Goal: Transaction & Acquisition: Purchase product/service

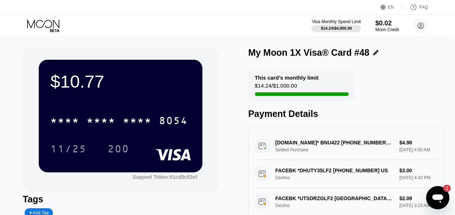
drag, startPoint x: 41, startPoint y: 25, endPoint x: 25, endPoint y: 17, distance: 18.3
click at [25, 17] on div "Visa Monthly Spend Limit $14.24 / $4,000.00 $0.02 Moon Credit seammof@gmail.com…" at bounding box center [227, 26] width 455 height 22
click at [242, 26] on div "Visa Monthly Spend Limit $14.24 / $4,000.00 $0.02 Moon Credit seammof@gmail.com…" at bounding box center [227, 26] width 455 height 22
click at [382, 29] on div "Moon Credit" at bounding box center [387, 29] width 24 height 5
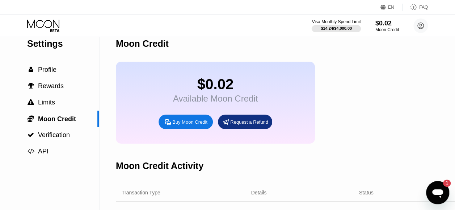
scroll to position [10, 0]
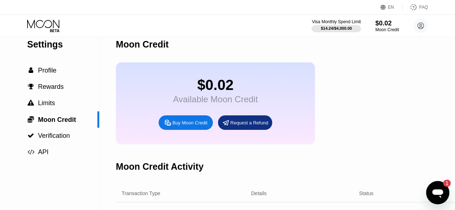
click at [50, 41] on div "Settings" at bounding box center [63, 44] width 72 height 10
click at [45, 24] on icon at bounding box center [44, 26] width 34 height 13
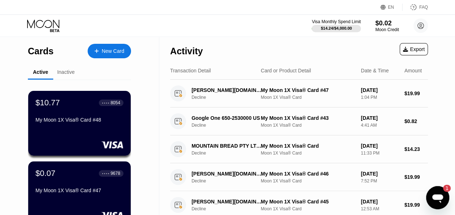
click at [115, 51] on div "New Card" at bounding box center [113, 51] width 22 height 6
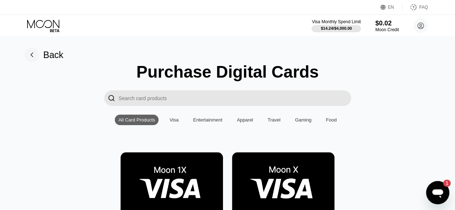
click at [191, 169] on img at bounding box center [171, 184] width 102 height 65
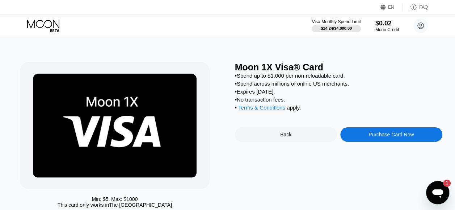
click at [376, 137] on div "Purchase Card Now" at bounding box center [390, 134] width 45 height 6
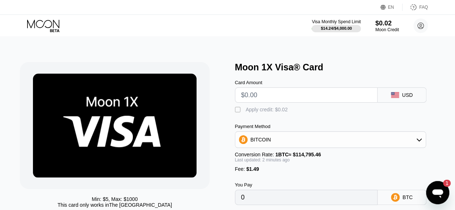
click at [318, 94] on input "text" at bounding box center [306, 95] width 130 height 14
type input "$100"
type input "0.00088410"
type input "$1"
type input "0"
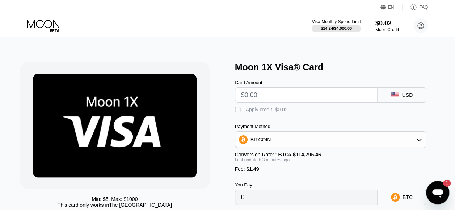
click at [286, 96] on input "text" at bounding box center [306, 95] width 130 height 14
type input "$1"
type input "0.00002170"
type input "$15"
type input "0.00014365"
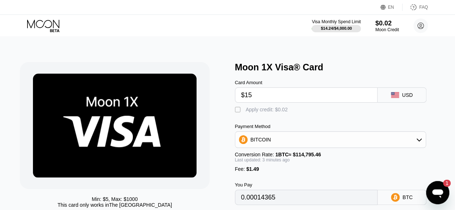
type input "$1"
type input "0"
type input "$2"
type input "0.00003041"
type input "$20"
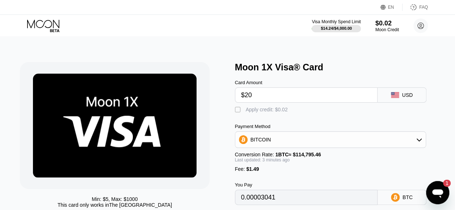
type input "0.00018721"
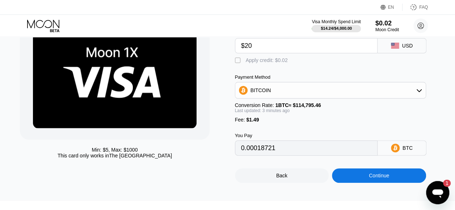
scroll to position [56, 0]
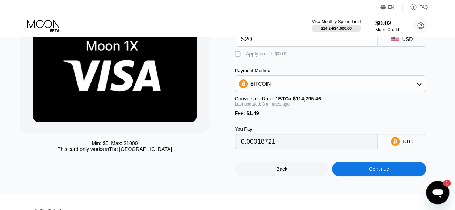
drag, startPoint x: 460, startPoint y: 54, endPoint x: 453, endPoint y: 83, distance: 29.7
click at [453, 83] on div "Min: $ 5 , Max: $ 1000 This card only works in The United States Moon 1X Visa® …" at bounding box center [227, 87] width 460 height 213
click at [257, 45] on input "$20" at bounding box center [306, 39] width 130 height 14
type input "$2"
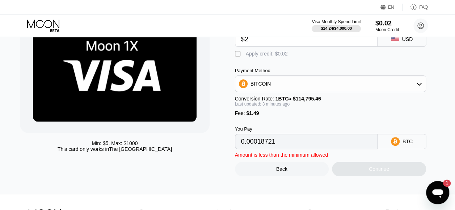
type input "0.00003041"
type input "$21"
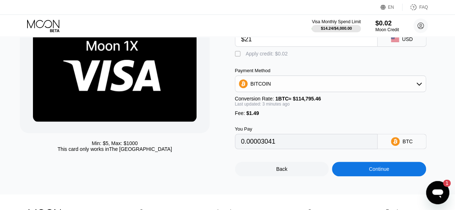
type input "0.00019592"
type input "$2"
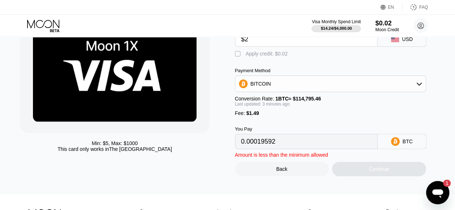
type input "0.00003041"
type input "$22"
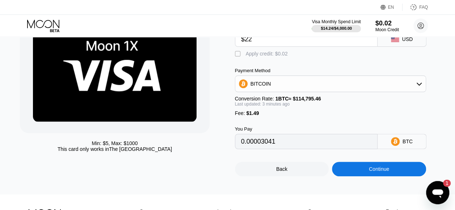
type input "0.00020463"
type input "$22"
click at [363, 175] on div "Continue" at bounding box center [379, 168] width 94 height 14
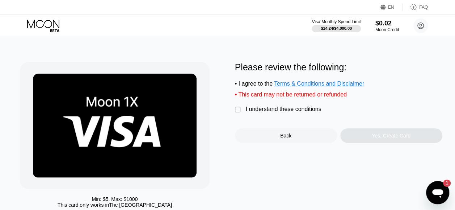
click at [254, 112] on div "I understand these conditions" at bounding box center [284, 109] width 76 height 7
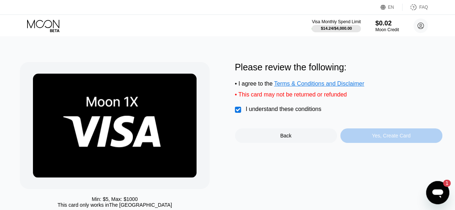
click at [372, 140] on div "Yes, Create Card" at bounding box center [391, 135] width 102 height 14
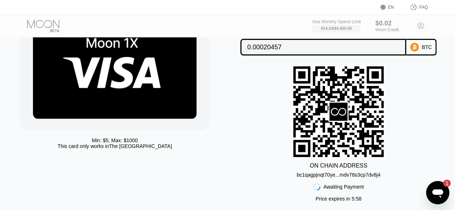
scroll to position [55, 0]
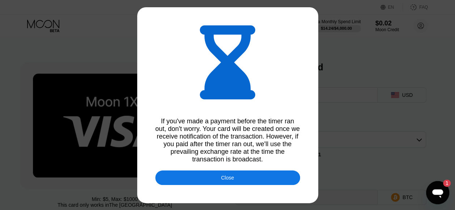
click at [212, 180] on div "Close" at bounding box center [227, 177] width 145 height 14
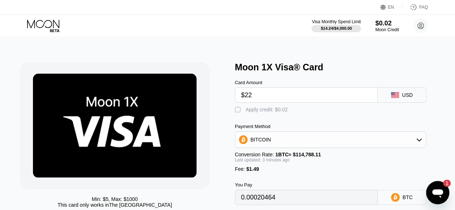
click at [51, 20] on icon at bounding box center [44, 26] width 34 height 13
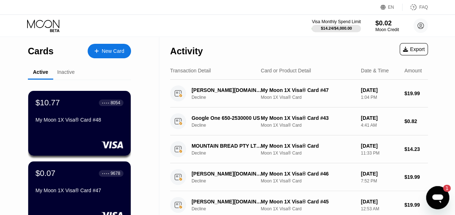
click at [436, 195] on icon "Open messaging window, 1 unread message" at bounding box center [437, 198] width 11 height 9
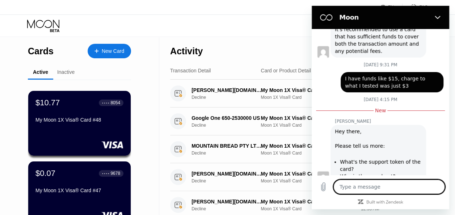
scroll to position [684, 0]
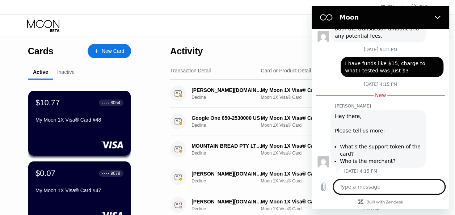
type textarea "f"
type textarea "x"
type textarea "fa"
type textarea "x"
type textarea "fac"
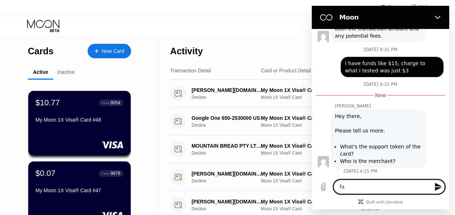
type textarea "x"
type textarea "face"
type textarea "x"
type textarea "faceb"
type textarea "x"
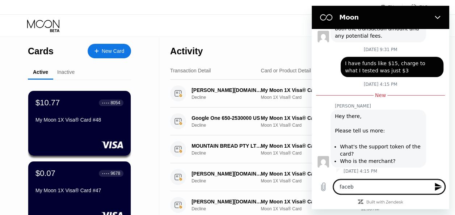
type textarea "facebo"
type textarea "x"
type textarea "faceboo"
type textarea "x"
type textarea "facebook"
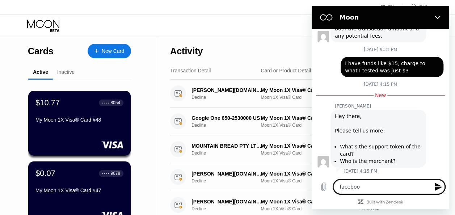
type textarea "x"
type textarea "facebook"
type textarea "x"
type textarea "facebook a"
type textarea "x"
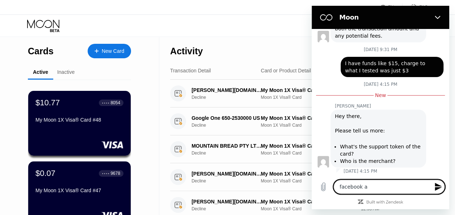
type textarea "facebook an"
type textarea "x"
type textarea "facebook and"
type textarea "x"
type textarea "facebook and"
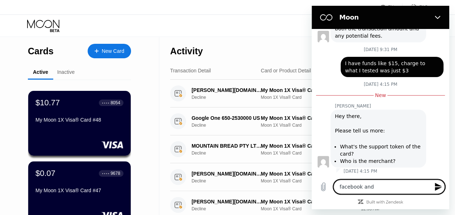
type textarea "x"
type textarea "facebook and t"
type textarea "x"
type textarea "facebook and th"
type textarea "x"
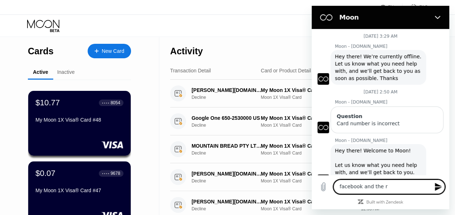
scroll to position [684, 0]
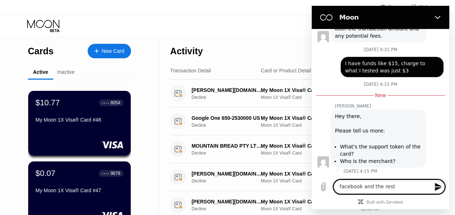
type textarea "facebook and the rest"
click at [442, 189] on icon "Send message" at bounding box center [438, 186] width 9 height 9
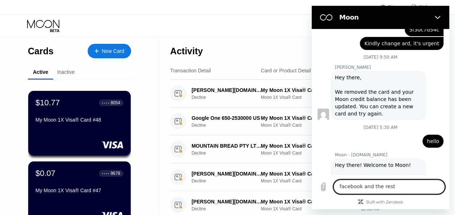
scroll to position [296, 0]
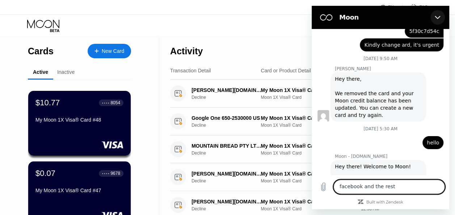
click at [439, 17] on icon "Close" at bounding box center [437, 17] width 5 height 3
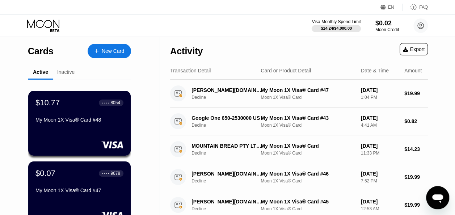
click at [224, 46] on div "Activity Export" at bounding box center [299, 49] width 258 height 25
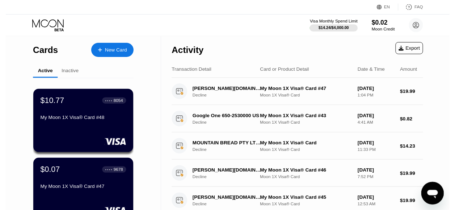
scroll to position [296, 0]
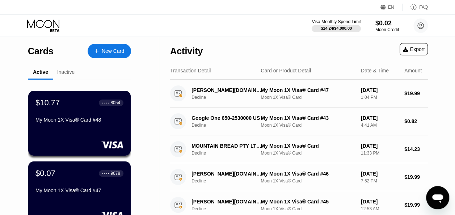
click at [118, 50] on div "New Card" at bounding box center [113, 51] width 22 height 6
drag, startPoint x: 118, startPoint y: 50, endPoint x: 108, endPoint y: 64, distance: 17.2
click at [118, 50] on div "$10.77 * * * * * * * * * * * * 8054 11/25 200 Support Token: 61cd0c53ef Tags Ad…" at bounding box center [227, 107] width 455 height 215
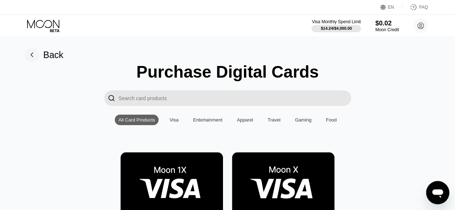
click at [188, 186] on img at bounding box center [171, 184] width 102 height 65
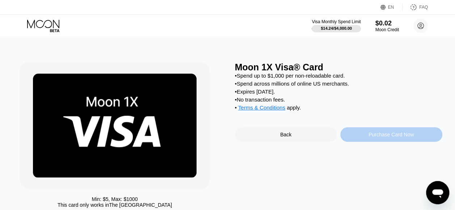
click at [397, 137] on div "Purchase Card Now" at bounding box center [390, 134] width 45 height 6
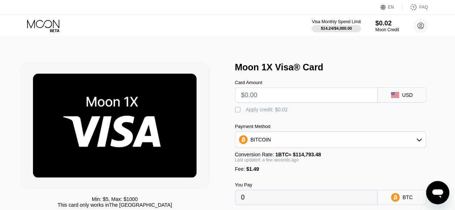
click at [333, 96] on input "text" at bounding box center [306, 95] width 130 height 14
type input "$2"
type input "0.00003041"
type input "$21"
type input "0.00019592"
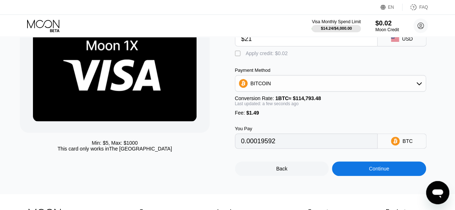
scroll to position [63, 0]
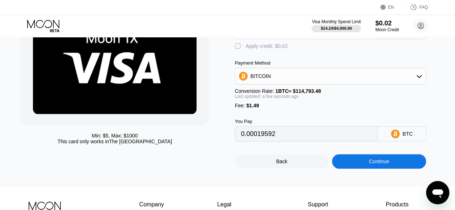
type input "$21"
click at [395, 167] on div "Continue" at bounding box center [379, 161] width 94 height 14
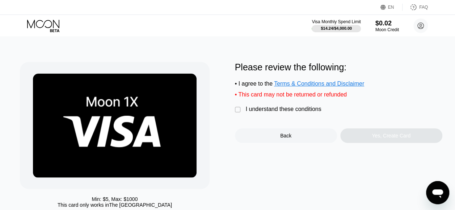
click at [235, 113] on div "" at bounding box center [238, 109] width 7 height 7
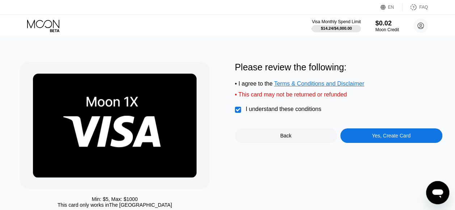
click at [367, 143] on div "Yes, Create Card" at bounding box center [391, 135] width 102 height 14
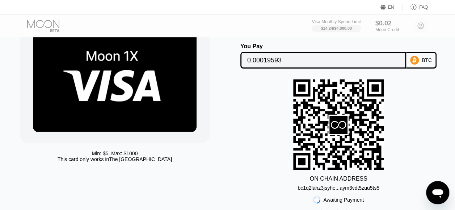
scroll to position [46, 0]
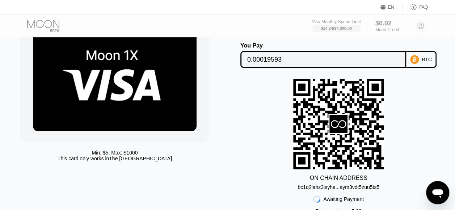
scroll to position [296, 0]
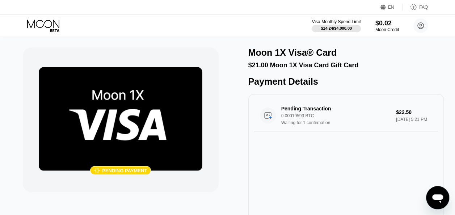
click at [439, 200] on icon "Open messaging window" at bounding box center [437, 197] width 13 height 13
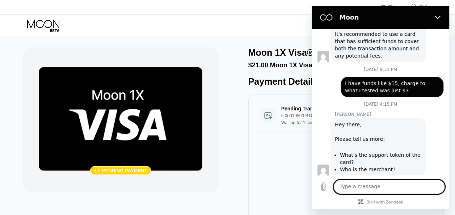
scroll to position [700, 0]
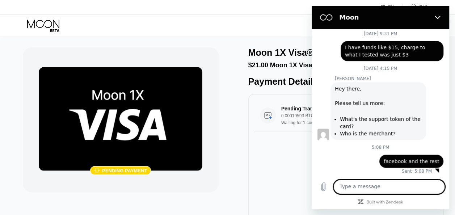
click at [258, 170] on div "Pending Transaction 0.00019593 BTC Waiting for 1 confirmation $22.50 [DATE] 5:2…" at bounding box center [346, 157] width 196 height 127
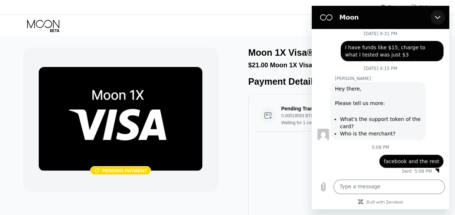
click at [433, 17] on button "Close" at bounding box center [437, 17] width 14 height 14
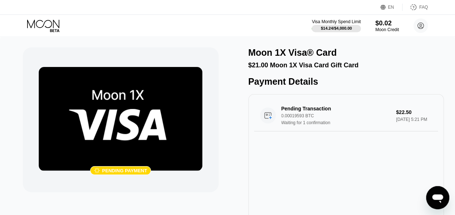
scroll to position [700, 0]
drag, startPoint x: 344, startPoint y: 147, endPoint x: 284, endPoint y: 107, distance: 71.9
click at [287, 109] on div "Pending Transaction 0.00019593 BTC Waiting for 1 confirmation $22.50 [DATE] 5:2…" at bounding box center [346, 157] width 196 height 127
click at [286, 107] on div "Pending Transaction 0.00019593 BTC Waiting for 1 confirmation $22.50 [DATE] 5:2…" at bounding box center [346, 115] width 184 height 31
drag, startPoint x: 250, startPoint y: 67, endPoint x: 336, endPoint y: 63, distance: 86.5
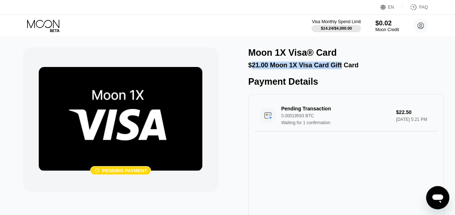
click at [336, 63] on div "$21.00 Moon 1X Visa Card Gift Card" at bounding box center [346, 66] width 196 height 8
drag, startPoint x: 336, startPoint y: 63, endPoint x: 303, endPoint y: 73, distance: 34.3
click at [303, 73] on div "Moon 1X Visa® Card $21.00 Moon 1X Visa Card Gift Card Payment Details Pending T…" at bounding box center [346, 133] width 196 height 173
click at [301, 69] on div "$21.00 Moon 1X Visa Card Gift Card" at bounding box center [346, 66] width 196 height 8
drag, startPoint x: 35, startPoint y: 28, endPoint x: 18, endPoint y: 17, distance: 20.4
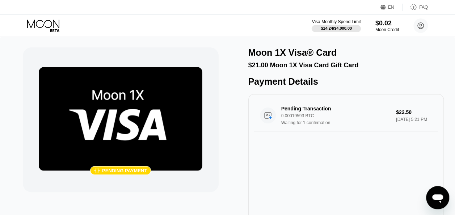
click at [18, 17] on div "Visa Monthly Spend Limit $14.24 / $4,000.00 $0.02 Moon Credit seammof@gmail.com…" at bounding box center [227, 26] width 455 height 22
click at [306, 152] on div "Pending Transaction 0.00019593 BTC Waiting for 1 confirmation $22.50 [DATE] 5:2…" at bounding box center [346, 157] width 196 height 127
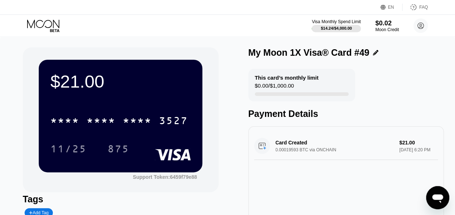
drag, startPoint x: 0, startPoint y: 203, endPoint x: -1, endPoint y: 228, distance: 24.6
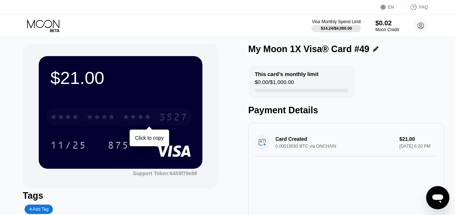
click at [109, 123] on div "* * * *" at bounding box center [100, 118] width 29 height 12
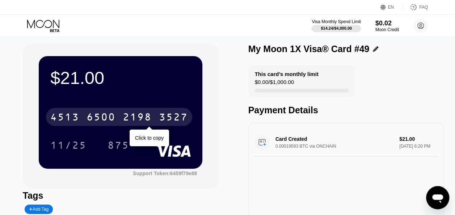
drag, startPoint x: 117, startPoint y: 113, endPoint x: 204, endPoint y: 170, distance: 104.3
click at [117, 113] on div "[CREDIT_CARD_NUMBER]" at bounding box center [119, 117] width 146 height 18
click at [152, 125] on div "* * * * * * * * * * * * 3527" at bounding box center [119, 117] width 146 height 18
